Goal: Task Accomplishment & Management: Manage account settings

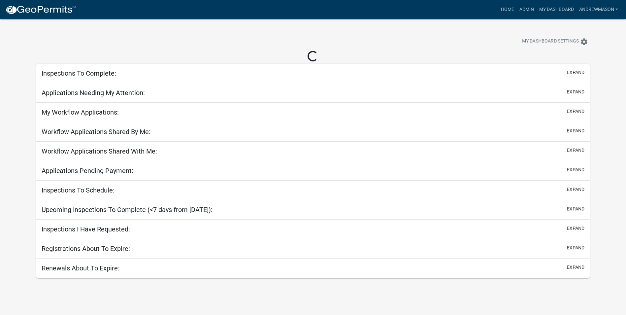
select select "3: 100"
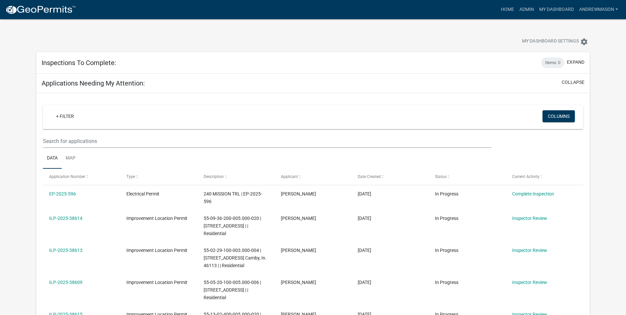
click at [115, 61] on h5 "Inspections To Complete:" at bounding box center [79, 63] width 75 height 8
click at [414, 65] on div "Inspections To Complete: Items: 0 expand" at bounding box center [312, 62] width 553 height 21
click at [414, 62] on button "expand" at bounding box center [575, 62] width 17 height 7
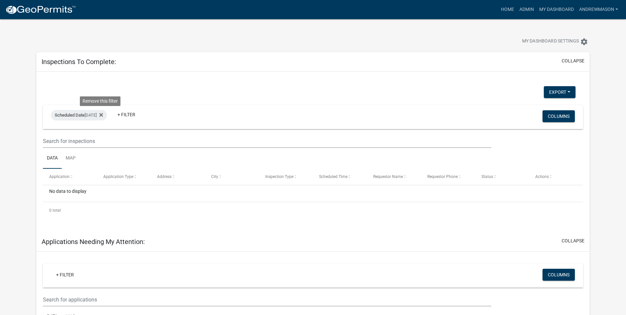
click at [103, 115] on icon at bounding box center [101, 114] width 4 height 5
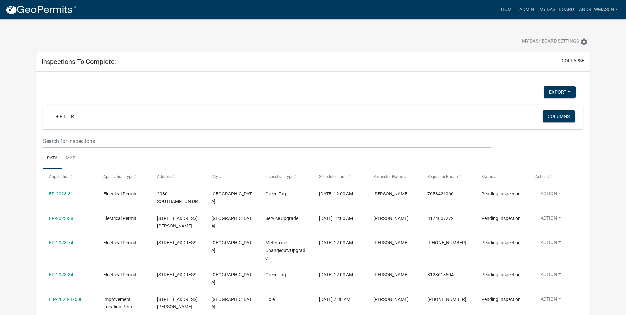
click at [65, 117] on link "+ Filter" at bounding box center [65, 116] width 28 height 12
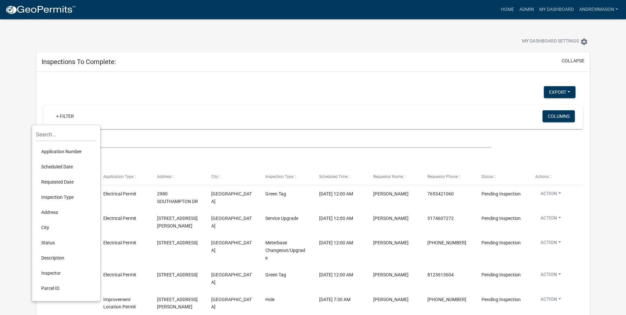
click at [62, 165] on li "Scheduled Date" at bounding box center [66, 166] width 60 height 15
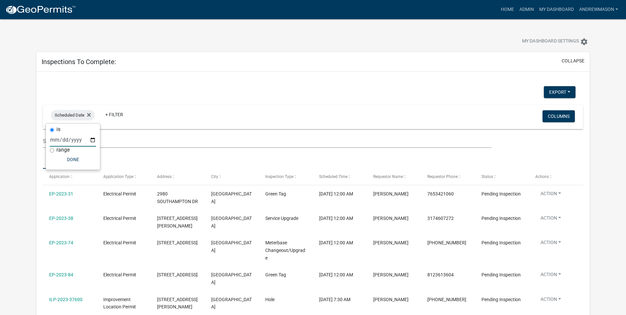
click at [91, 141] on input "date" at bounding box center [73, 140] width 46 height 14
type input "[DATE]"
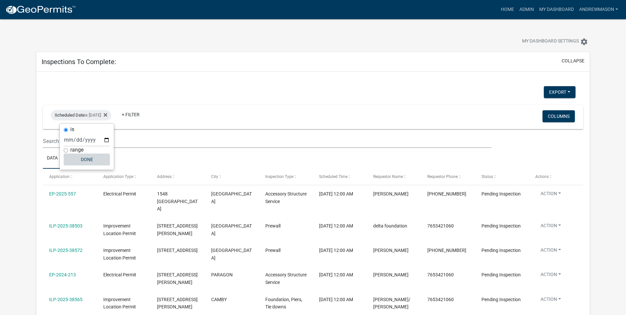
click at [84, 157] on button "Done" at bounding box center [87, 159] width 46 height 12
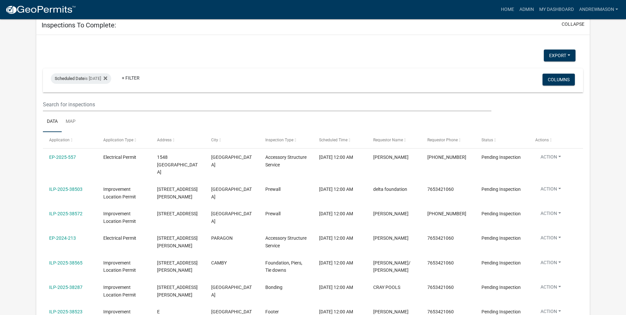
scroll to position [33, 0]
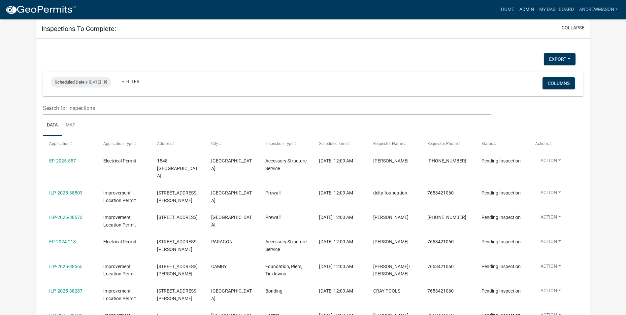
click at [414, 10] on link "Admin" at bounding box center [527, 9] width 20 height 13
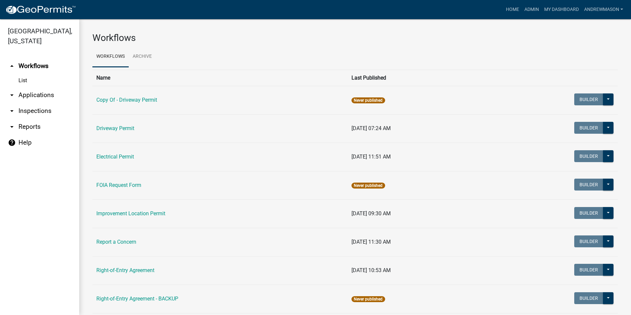
click at [24, 109] on link "arrow_drop_down Inspections" at bounding box center [39, 111] width 79 height 16
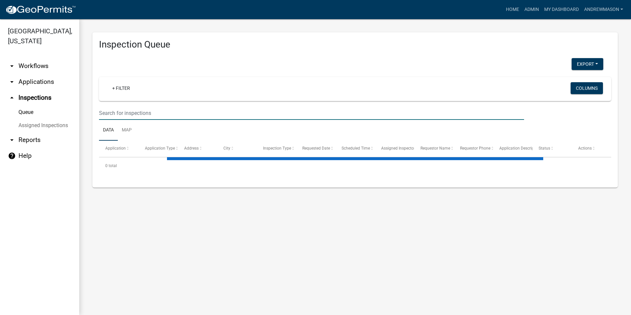
click at [121, 114] on input "text" at bounding box center [311, 113] width 425 height 14
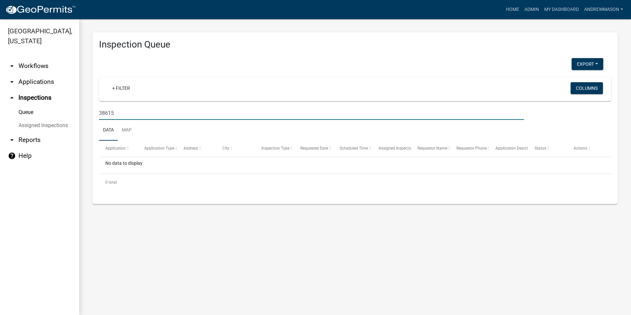
type input "38615"
click at [30, 81] on link "arrow_drop_down Applications" at bounding box center [39, 82] width 79 height 16
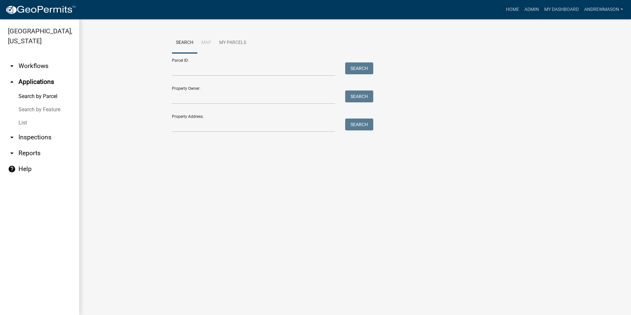
click at [23, 123] on link "List" at bounding box center [39, 122] width 79 height 13
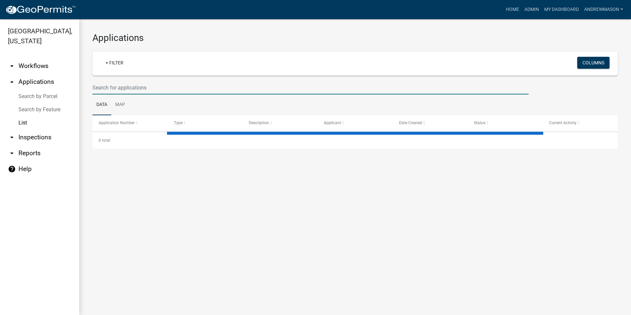
click at [105, 88] on input "text" at bounding box center [310, 88] width 436 height 14
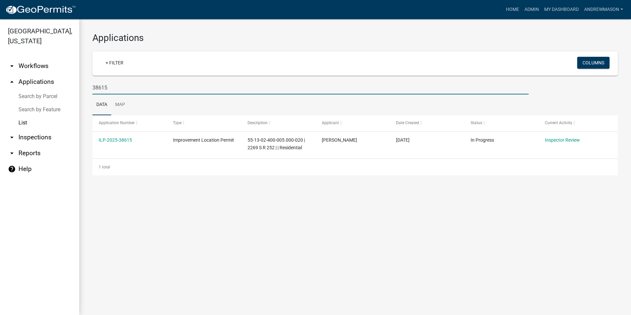
type input "38615"
click at [119, 142] on link "ILP-2025-38615" at bounding box center [115, 139] width 33 height 5
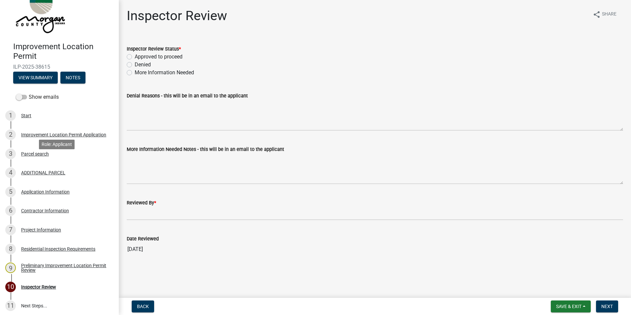
scroll to position [33, 0]
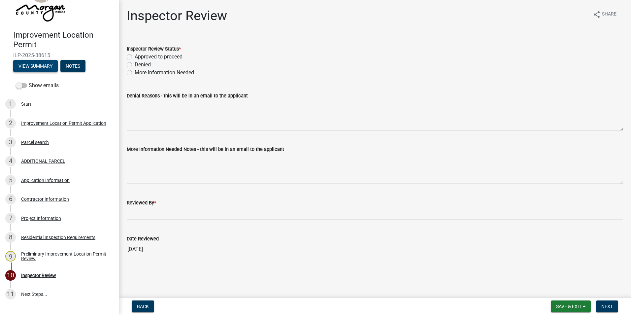
click at [47, 63] on button "View Summary" at bounding box center [35, 66] width 45 height 12
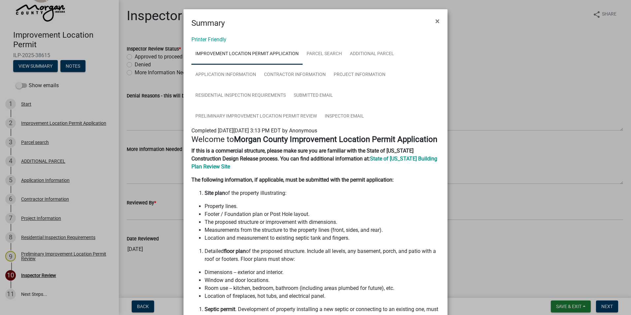
click at [414, 22] on span "×" at bounding box center [437, 20] width 4 height 9
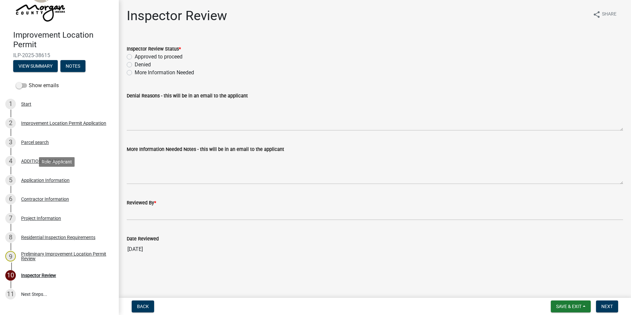
click at [47, 176] on div "5 Application Information" at bounding box center [56, 180] width 103 height 11
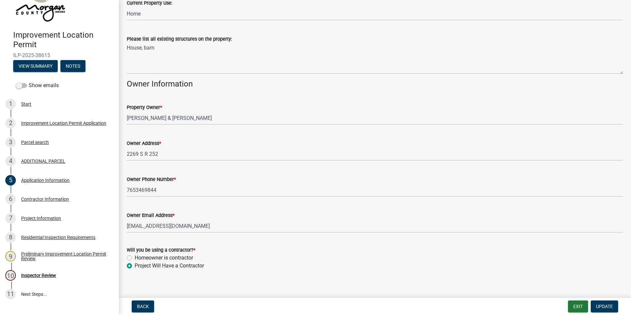
scroll to position [248, 0]
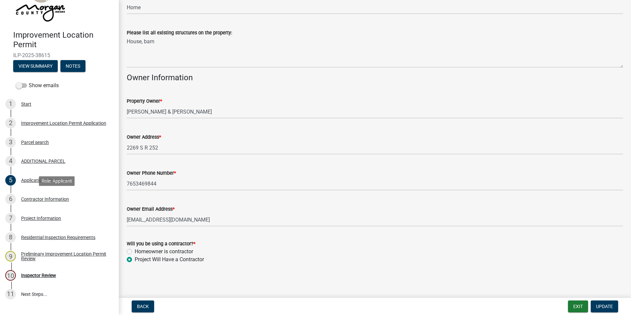
click at [53, 198] on div "Contractor Information" at bounding box center [45, 199] width 48 height 5
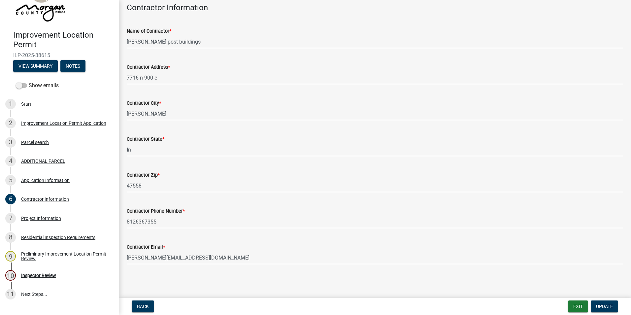
scroll to position [34, 0]
click at [49, 217] on div "Project Information" at bounding box center [41, 218] width 40 height 5
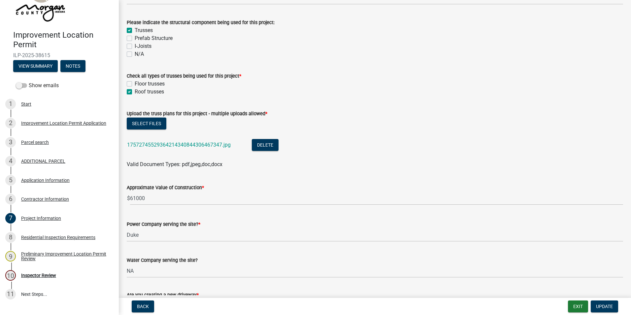
scroll to position [627, 0]
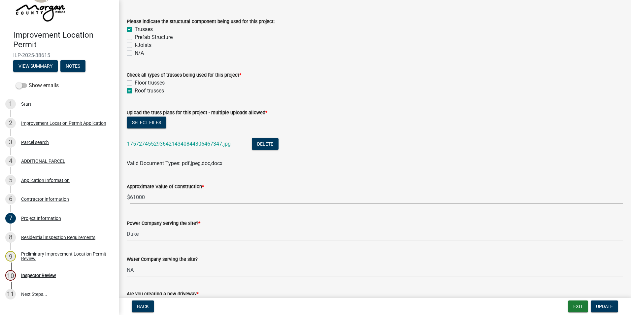
click at [176, 144] on link "17572745529364214340844306467347.jpg" at bounding box center [179, 144] width 104 height 6
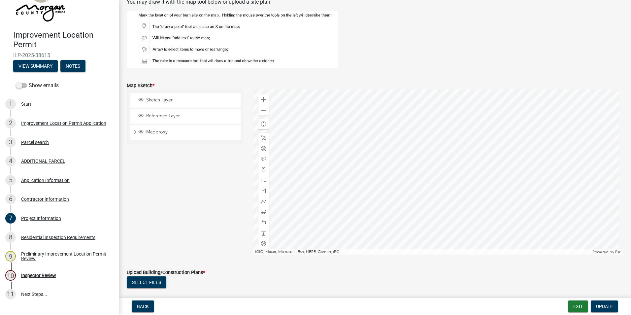
scroll to position [1287, 0]
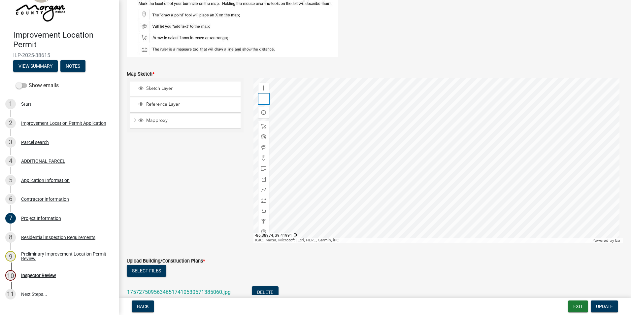
click at [264, 97] on span at bounding box center [263, 98] width 5 height 5
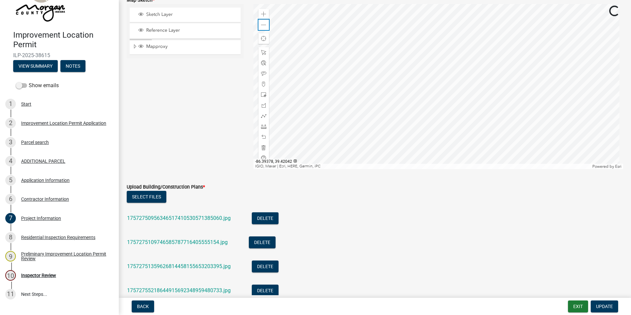
scroll to position [1386, 0]
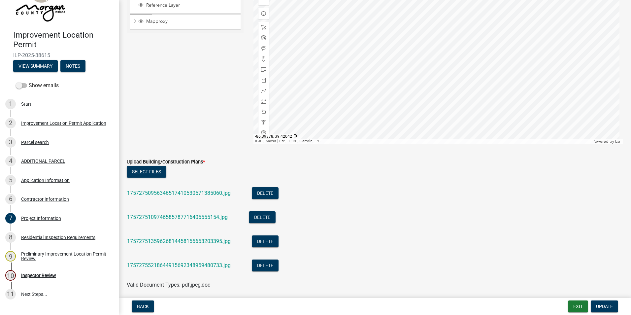
click at [200, 192] on link "17572750956346517410530571385060.jpg" at bounding box center [179, 193] width 104 height 6
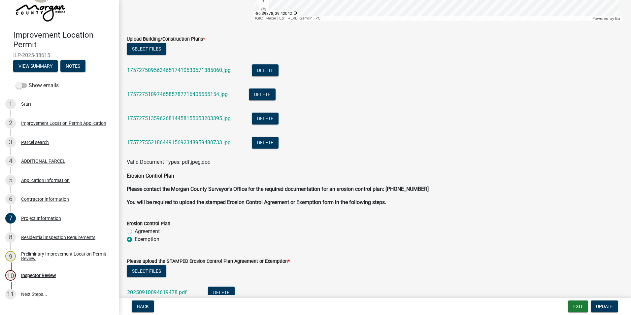
scroll to position [1518, 0]
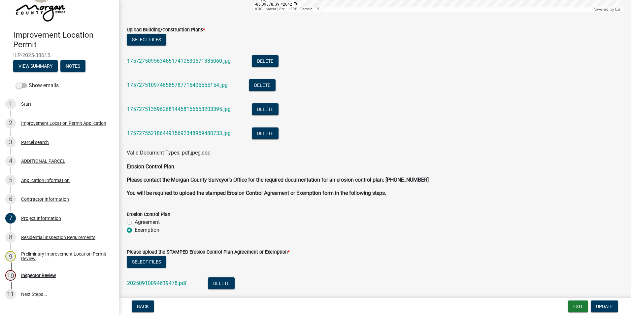
click at [191, 85] on link "1757275109746585787716405555154.jpg" at bounding box center [177, 85] width 101 height 6
click at [181, 108] on link "17572751359626814458155653203395.jpg" at bounding box center [179, 109] width 104 height 6
click at [159, 134] on link "17572755218644915692348959480733.jpg" at bounding box center [179, 133] width 104 height 6
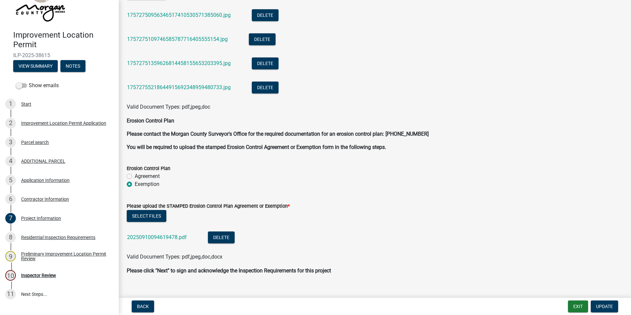
scroll to position [1574, 0]
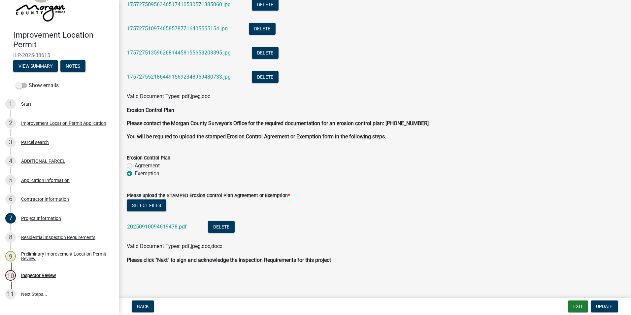
click at [163, 222] on link "20250910094619478.pdf" at bounding box center [157, 226] width 60 height 6
click at [45, 222] on div "Inspector Review" at bounding box center [38, 275] width 35 height 5
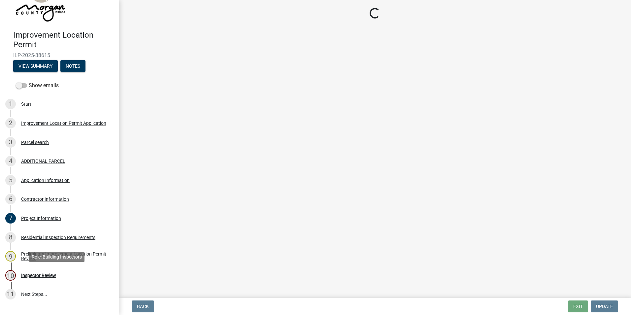
scroll to position [0, 0]
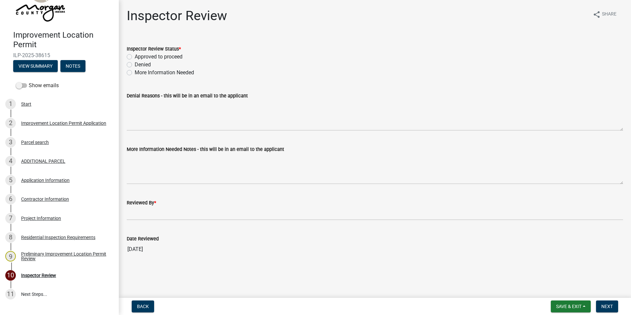
click at [135, 74] on label "More Information Needed" at bounding box center [164, 73] width 59 height 8
click at [135, 73] on input "More Information Needed" at bounding box center [137, 71] width 4 height 4
radio input "true"
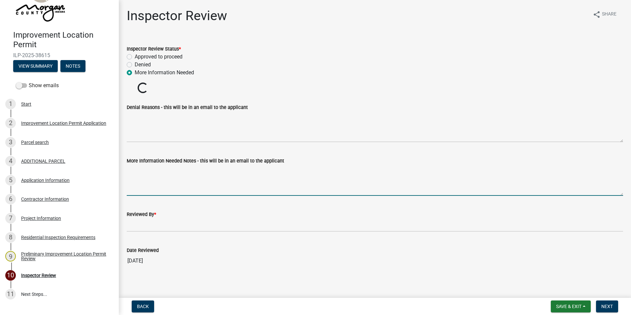
click at [170, 176] on textarea "More Information Needed Notes - this will be in an email to the applicant" at bounding box center [375, 180] width 496 height 31
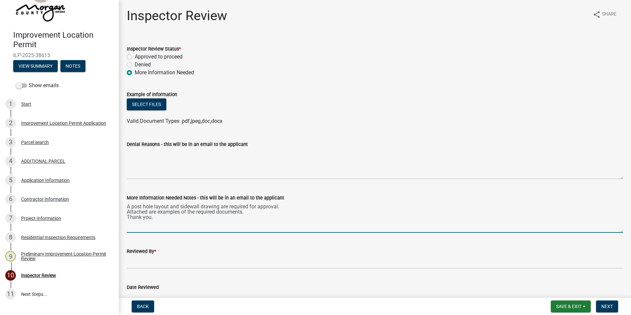
type textarea "A post hole layout and sidewall drawing are required for approval. Attached are…"
click at [160, 103] on button "Select files" at bounding box center [147, 104] width 40 height 12
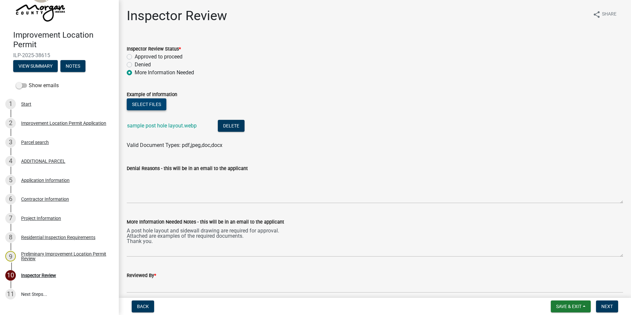
click at [153, 103] on button "Select files" at bounding box center [147, 104] width 40 height 12
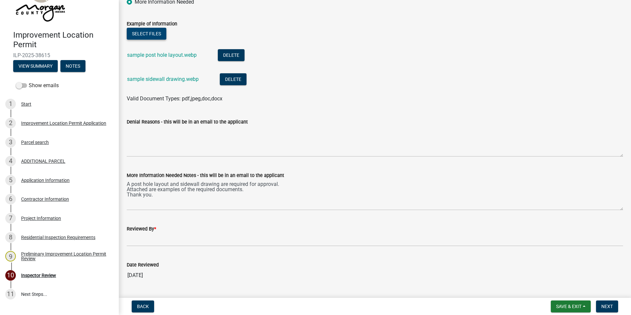
scroll to position [88, 0]
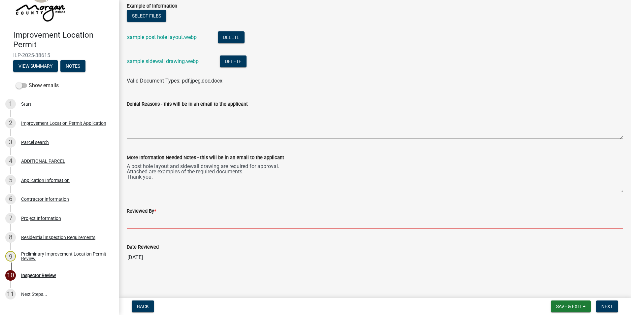
click at [154, 222] on input "Reviewed By *" at bounding box center [375, 222] width 496 height 14
type input "AFM"
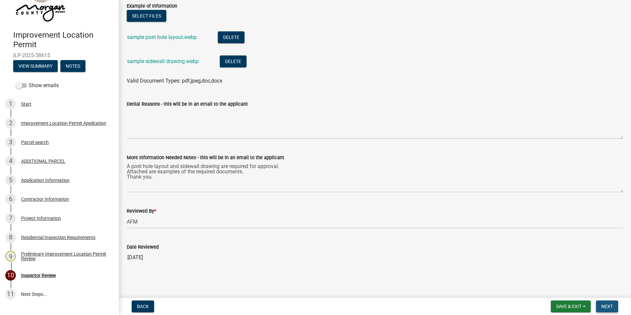
click at [414, 222] on button "Next" at bounding box center [607, 306] width 22 height 12
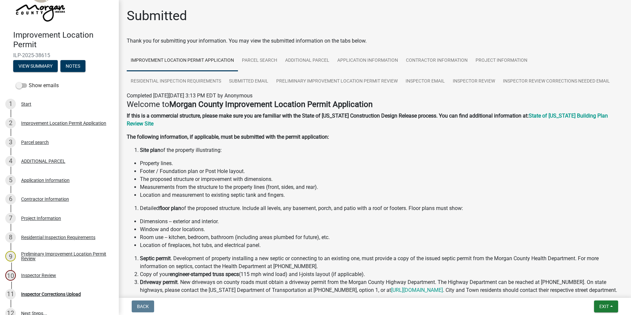
click at [414, 222] on nav "Back Exit Save Save & Exit" at bounding box center [375, 306] width 512 height 17
click at [414, 222] on span "Exit" at bounding box center [604, 306] width 10 height 5
click at [414, 222] on button "Save & Exit" at bounding box center [591, 289] width 53 height 16
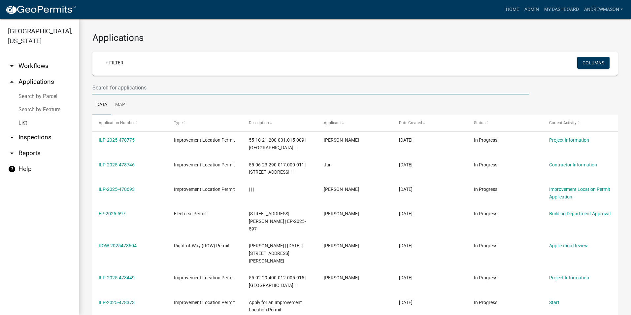
click at [112, 86] on input "text" at bounding box center [310, 88] width 436 height 14
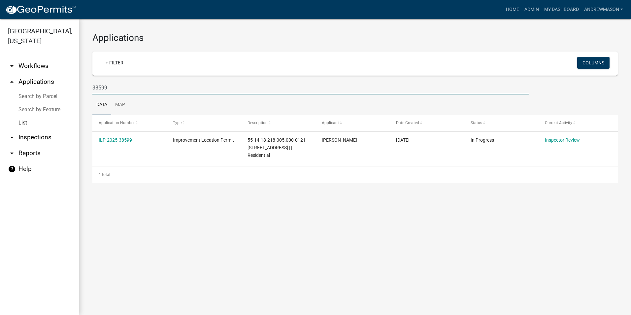
type input "38599"
click at [114, 138] on link "ILP-2025-38599" at bounding box center [115, 139] width 33 height 5
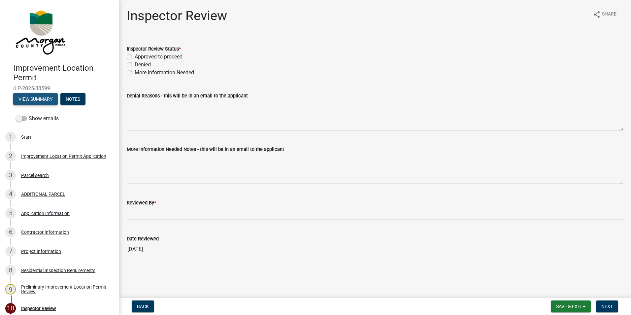
click at [40, 97] on button "View Summary" at bounding box center [35, 99] width 45 height 12
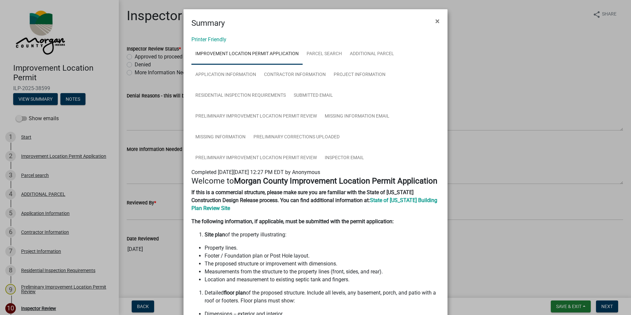
click at [414, 22] on span "×" at bounding box center [437, 20] width 4 height 9
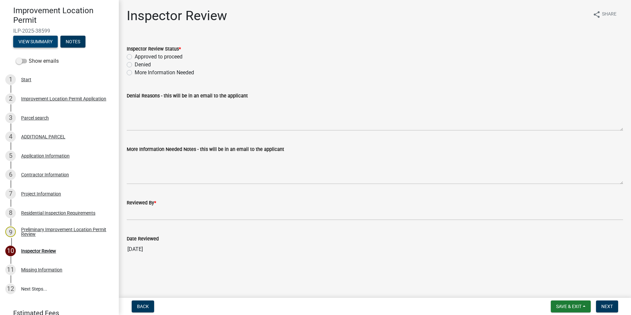
scroll to position [66, 0]
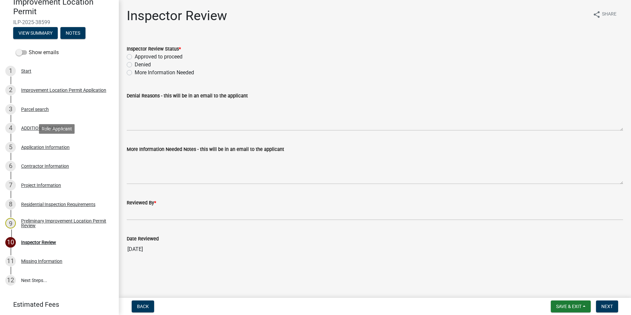
click at [43, 145] on div "Application Information" at bounding box center [45, 147] width 49 height 5
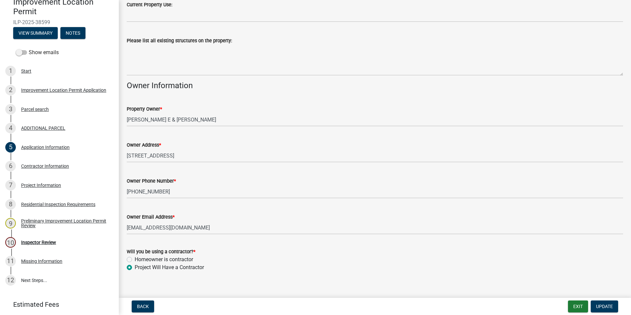
scroll to position [248, 0]
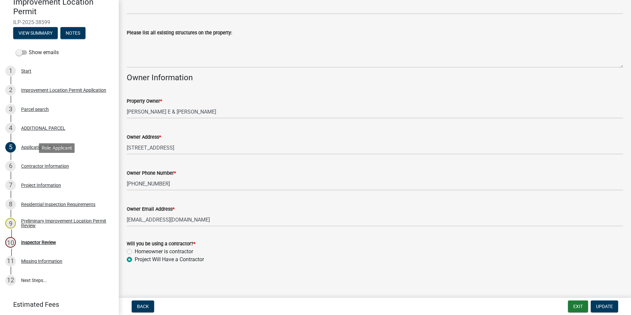
click at [42, 164] on div "Contractor Information" at bounding box center [45, 166] width 48 height 5
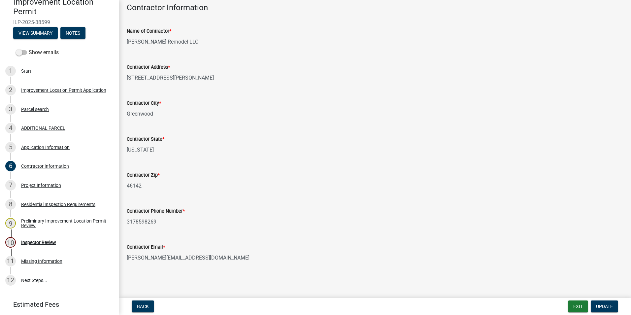
scroll to position [34, 0]
click at [44, 184] on div "Project Information" at bounding box center [41, 185] width 40 height 5
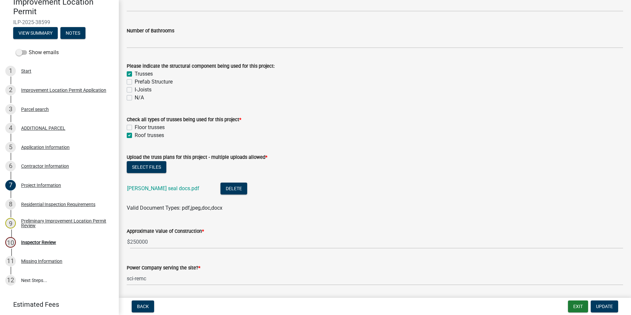
scroll to position [594, 0]
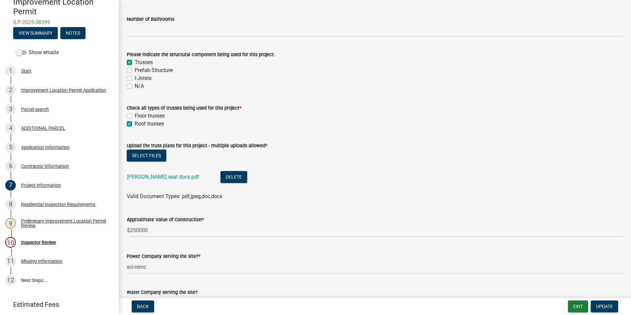
click at [155, 175] on link "[PERSON_NAME] seal docs.pdf" at bounding box center [163, 177] width 72 height 6
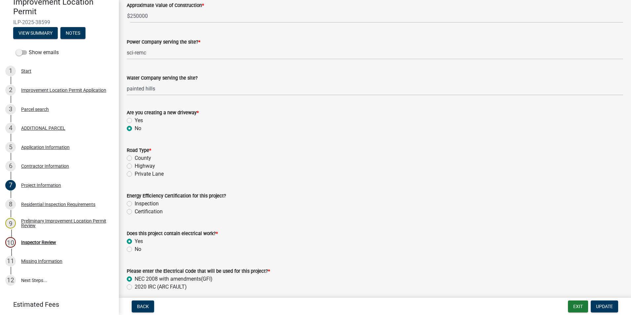
scroll to position [825, 0]
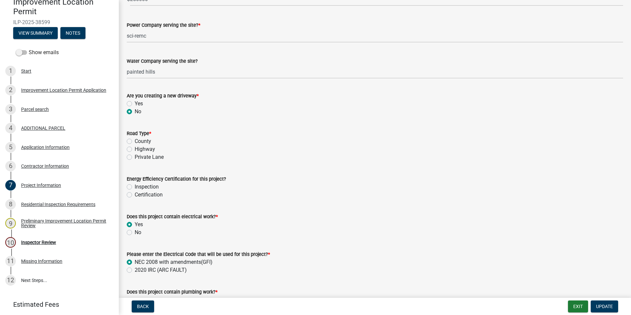
drag, startPoint x: 129, startPoint y: 186, endPoint x: 180, endPoint y: 174, distance: 52.9
click at [135, 186] on label "Inspection" at bounding box center [147, 187] width 24 height 8
click at [135, 186] on input "Inspection" at bounding box center [137, 185] width 4 height 4
radio input "true"
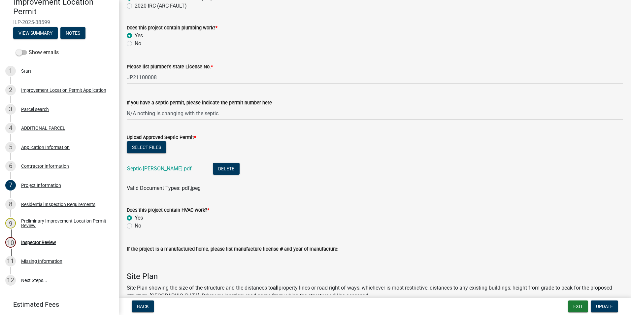
scroll to position [1122, 0]
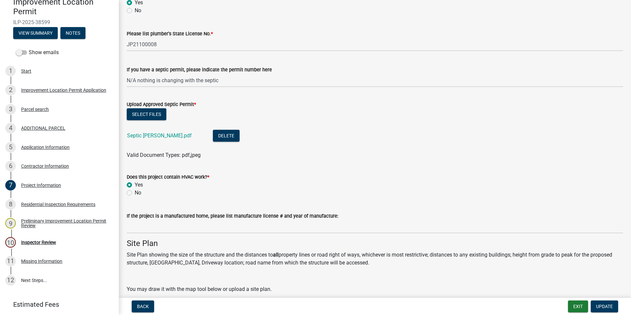
click at [159, 135] on link "Septic [PERSON_NAME].pdf" at bounding box center [159, 135] width 65 height 6
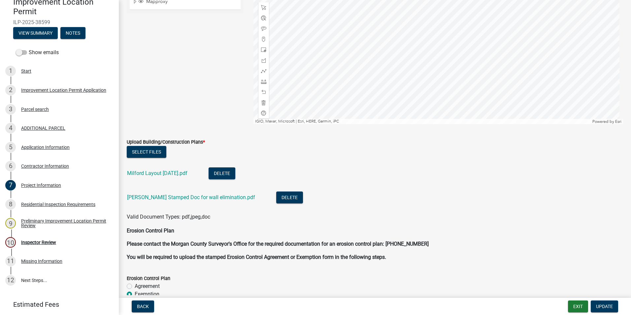
scroll to position [1551, 0]
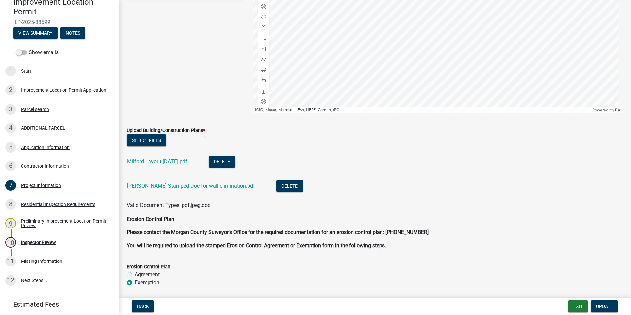
click at [173, 160] on link "Milford Layout [DATE].pdf" at bounding box center [157, 161] width 60 height 6
click at [195, 185] on link "[PERSON_NAME] Stamped Doc for wall elimination.pdf" at bounding box center [191, 185] width 128 height 6
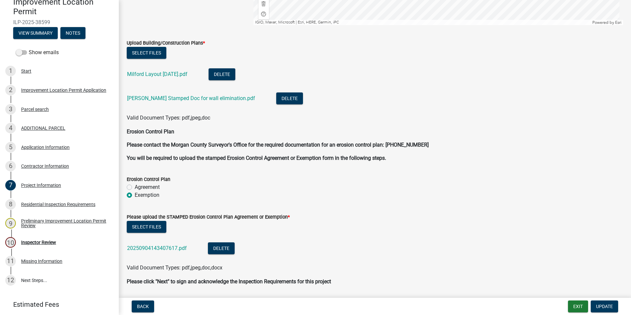
scroll to position [1660, 0]
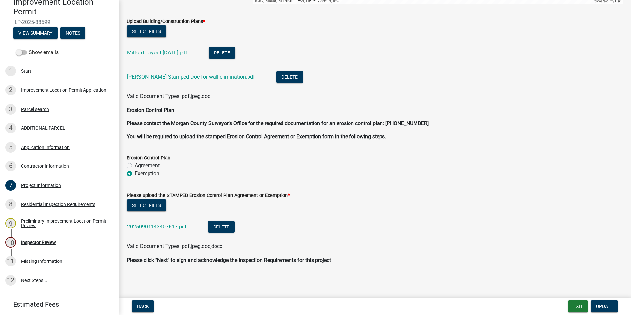
click at [146, 222] on link "20250904143407617.pdf" at bounding box center [157, 226] width 60 height 6
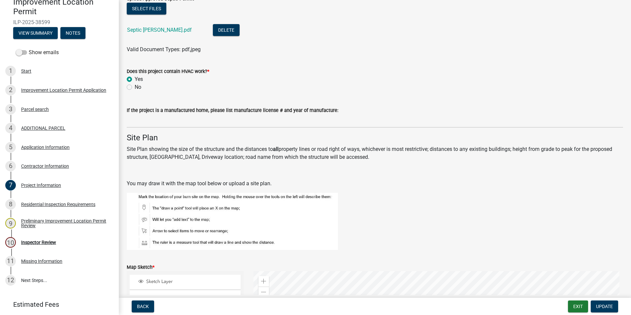
scroll to position [1132, 0]
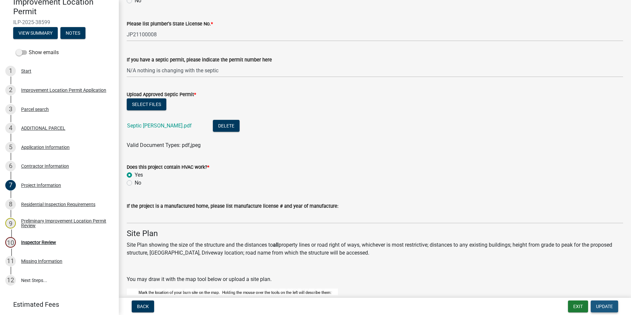
click at [414, 222] on span "Update" at bounding box center [604, 306] width 17 height 5
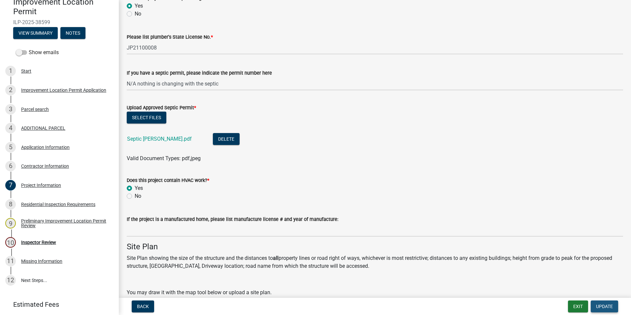
scroll to position [1145, 0]
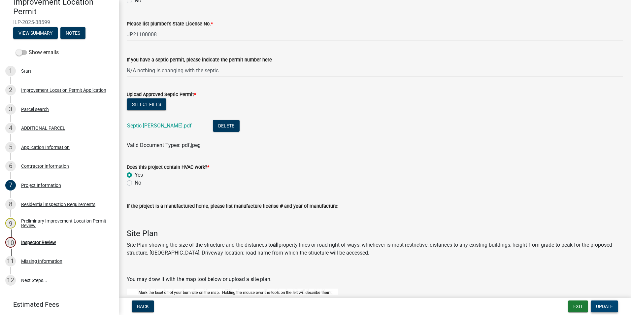
click at [414, 222] on button "Update" at bounding box center [604, 306] width 27 height 12
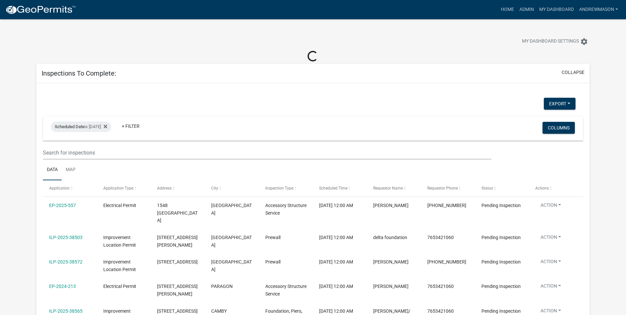
select select "3: 100"
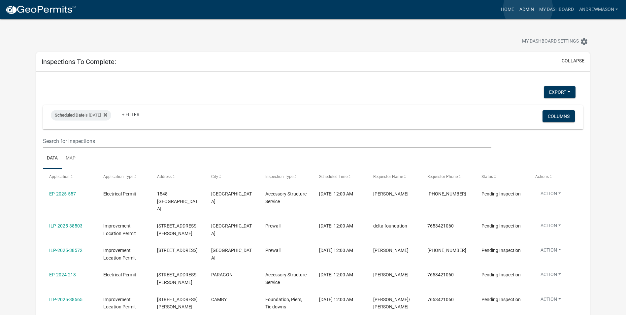
click at [528, 8] on link "Admin" at bounding box center [527, 9] width 20 height 13
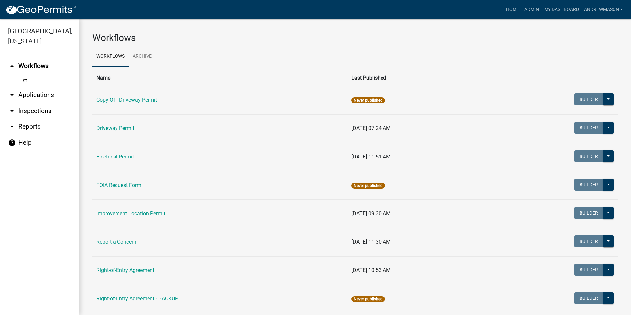
click at [25, 94] on link "arrow_drop_down Applications" at bounding box center [39, 95] width 79 height 16
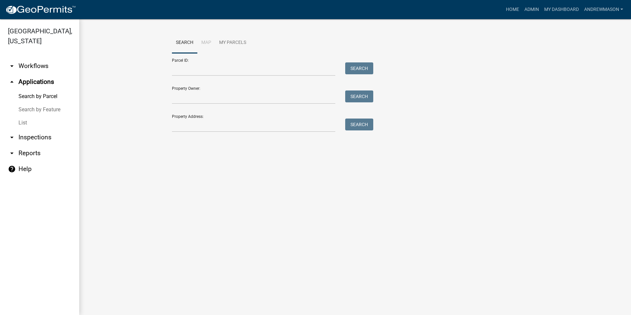
click at [20, 122] on link "List" at bounding box center [39, 122] width 79 height 13
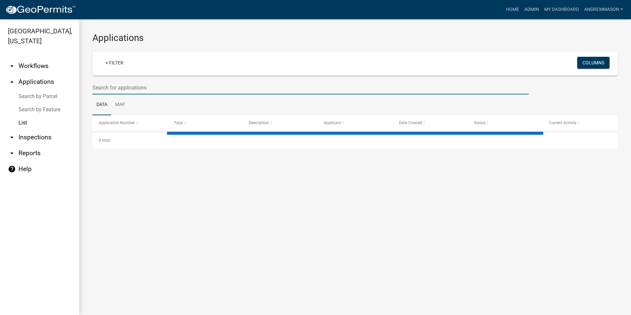
click at [119, 89] on input "text" at bounding box center [310, 88] width 436 height 14
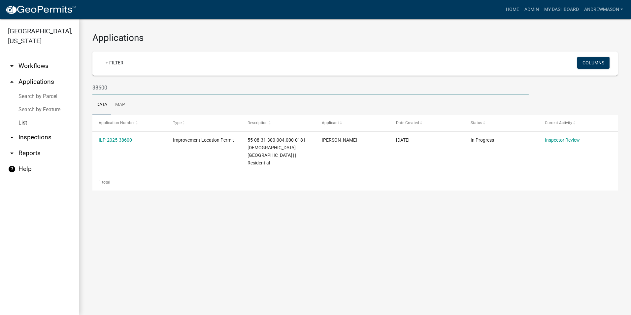
type input "38600"
click at [124, 141] on link "ILP-2025-38600" at bounding box center [115, 139] width 33 height 5
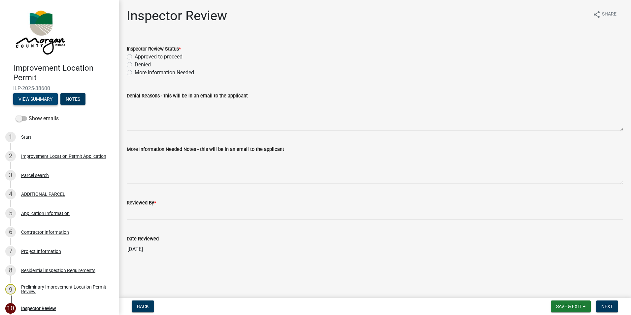
click at [44, 98] on button "View Summary" at bounding box center [35, 99] width 45 height 12
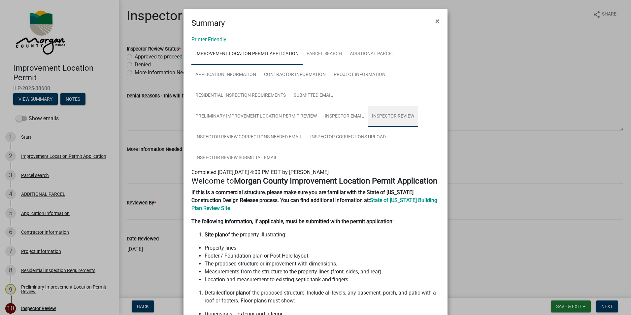
click at [372, 117] on link "Inspector Review" at bounding box center [393, 116] width 50 height 21
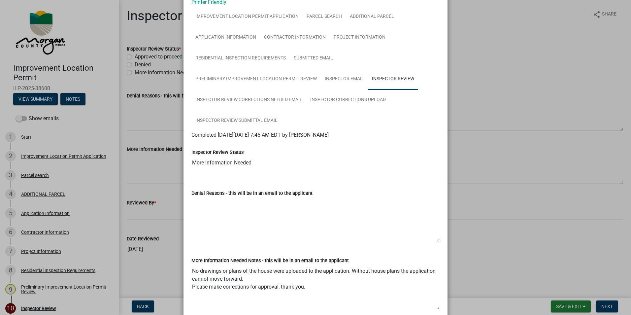
scroll to position [33, 0]
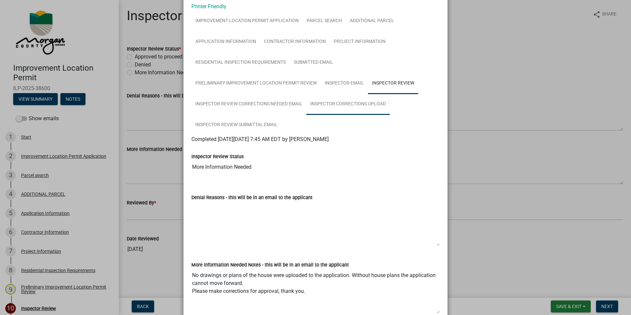
click at [324, 105] on link "Inspector Corrections Upload" at bounding box center [347, 104] width 83 height 21
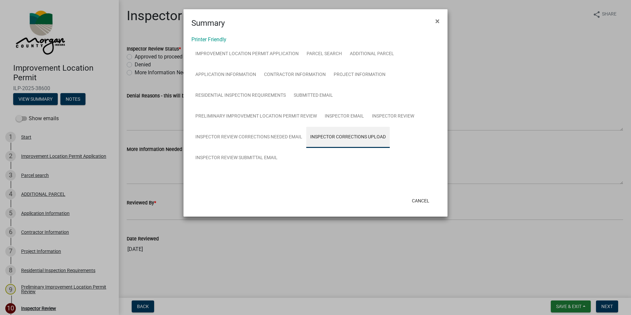
scroll to position [0, 0]
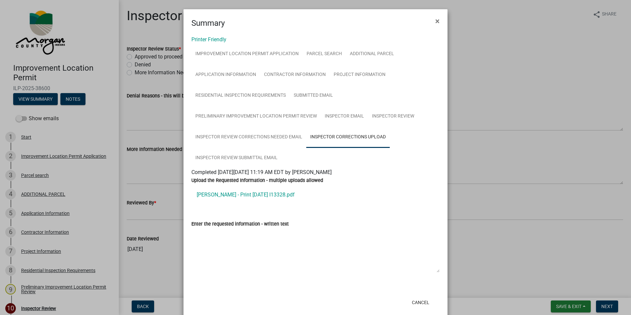
click at [215, 196] on link "Hogan - Print 8.22.25 I13328.pdf" at bounding box center [315, 195] width 248 height 16
click at [435, 21] on span "×" at bounding box center [437, 20] width 4 height 9
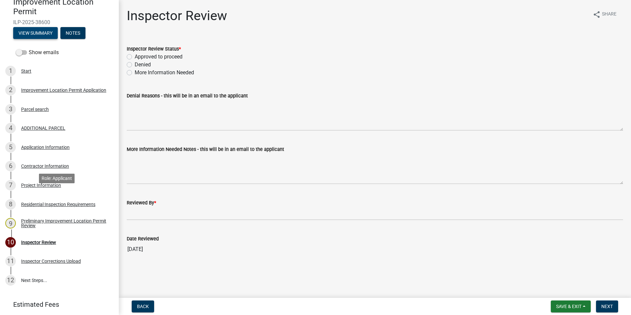
scroll to position [54, 0]
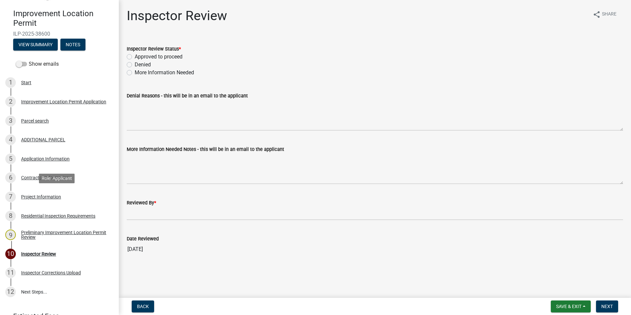
click at [53, 198] on div "Project Information" at bounding box center [41, 196] width 40 height 5
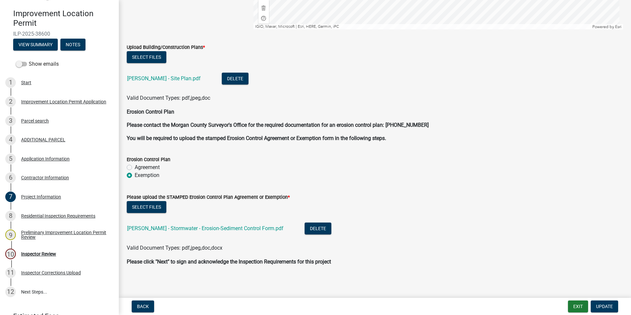
scroll to position [1696, 0]
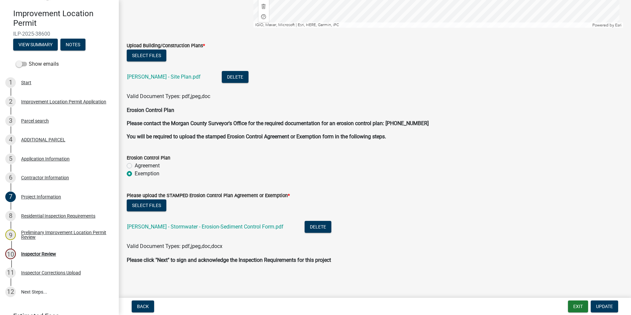
click at [206, 227] on link "Hogan - Stormwater - Erosion-Sediment Control Form.pdf" at bounding box center [205, 226] width 156 height 6
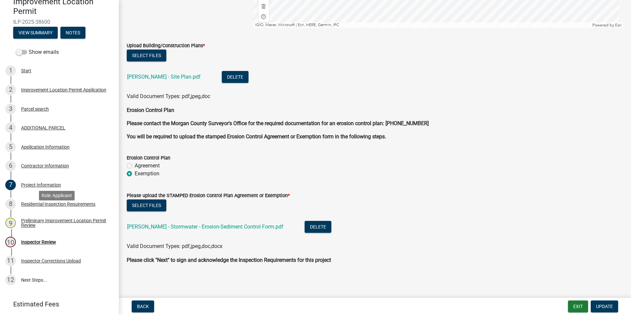
scroll to position [87, 0]
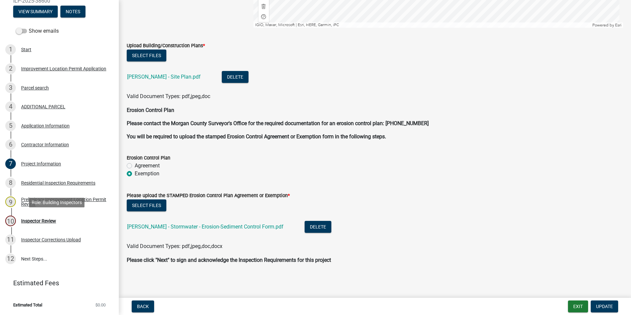
click at [45, 220] on div "Inspector Review" at bounding box center [38, 220] width 35 height 5
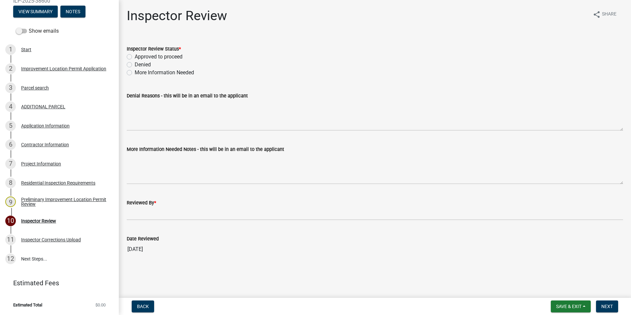
click at [135, 71] on label "More Information Needed" at bounding box center [164, 73] width 59 height 8
click at [135, 71] on input "More Information Needed" at bounding box center [137, 71] width 4 height 4
radio input "true"
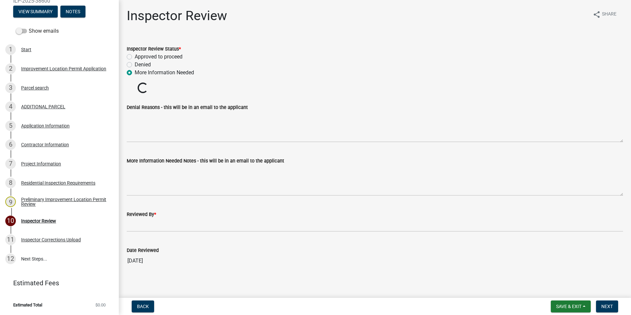
click at [175, 148] on wm-data-entity-input "Denial Reasons - this will be in an email to the applicant" at bounding box center [375, 120] width 496 height 53
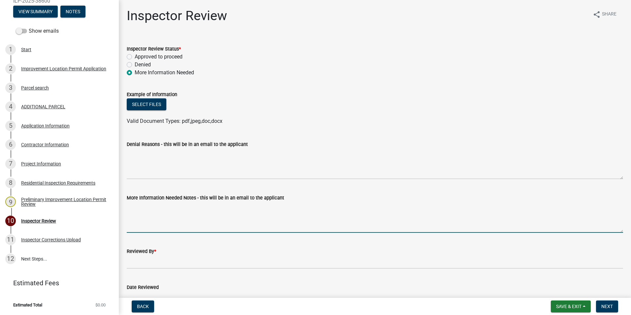
click at [183, 218] on textarea "More Information Needed Notes - this will be in an email to the applicant" at bounding box center [375, 217] width 496 height 31
type textarea "The erosion control statement has not been stamped and signed by the surveyor y…"
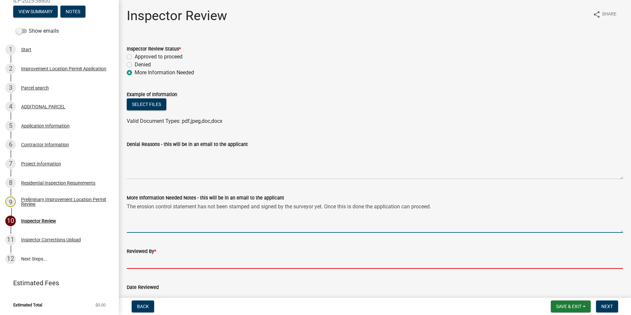
click at [170, 261] on input "Reviewed By *" at bounding box center [375, 262] width 496 height 14
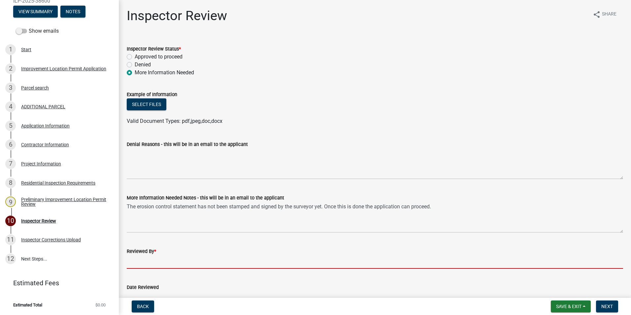
type input "AFM"
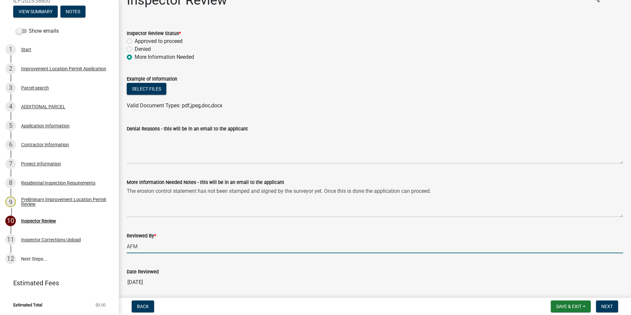
scroll to position [40, 0]
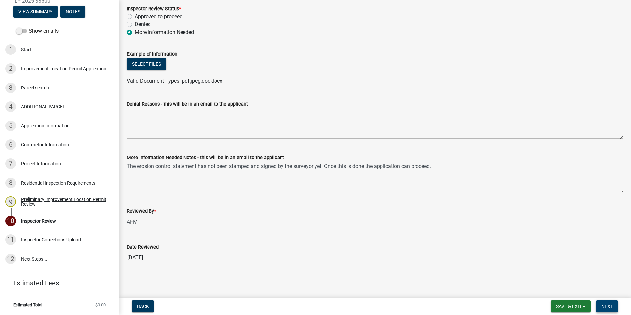
click at [609, 306] on span "Next" at bounding box center [607, 306] width 12 height 5
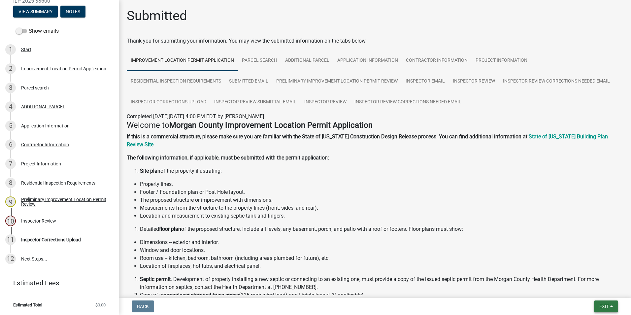
click at [606, 305] on span "Exit" at bounding box center [604, 306] width 10 height 5
click at [594, 289] on button "Save & Exit" at bounding box center [591, 289] width 53 height 16
